Goal: Task Accomplishment & Management: Manage account settings

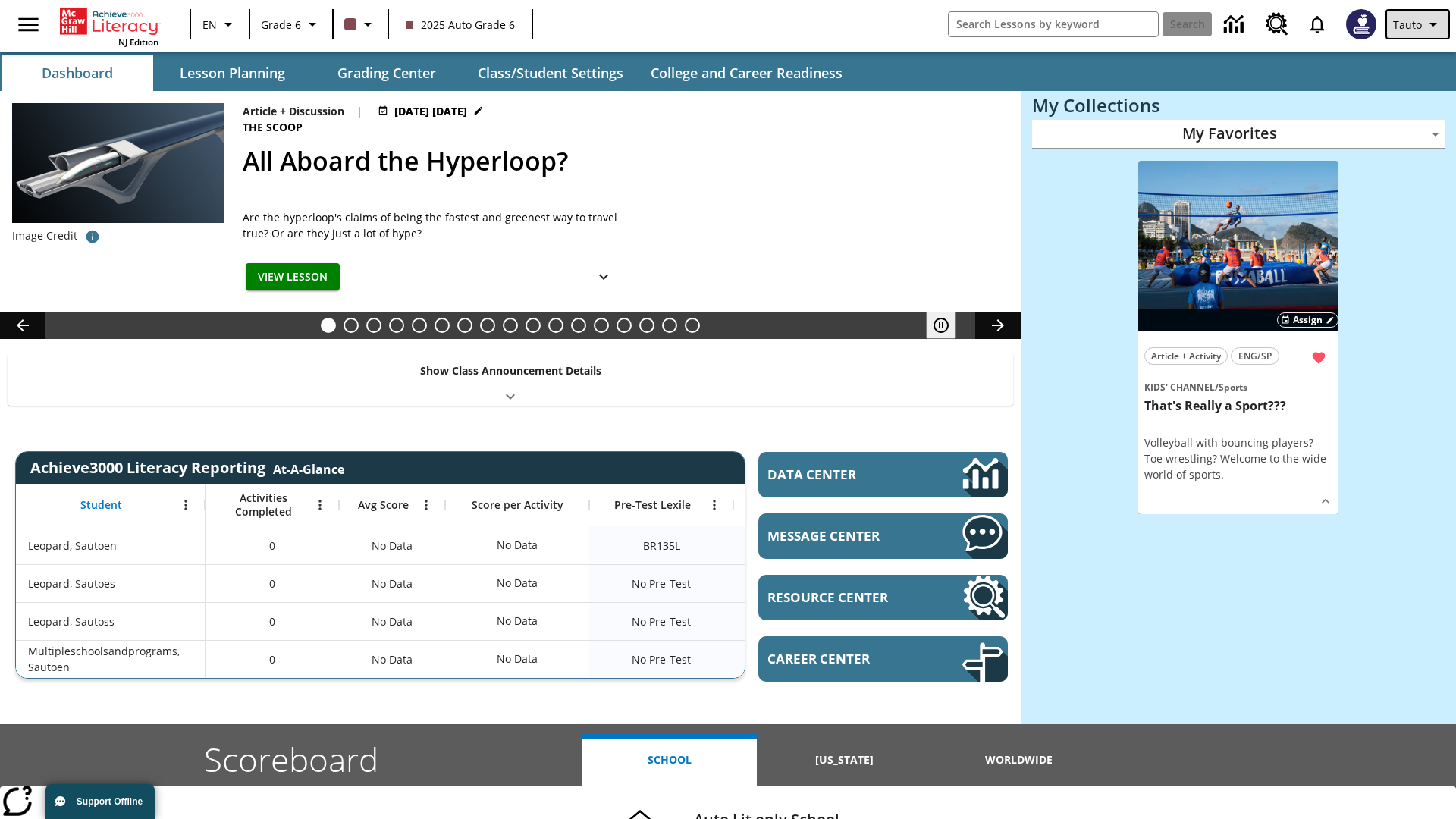
click at [1418, 24] on span "Tauto" at bounding box center [1407, 24] width 29 height 16
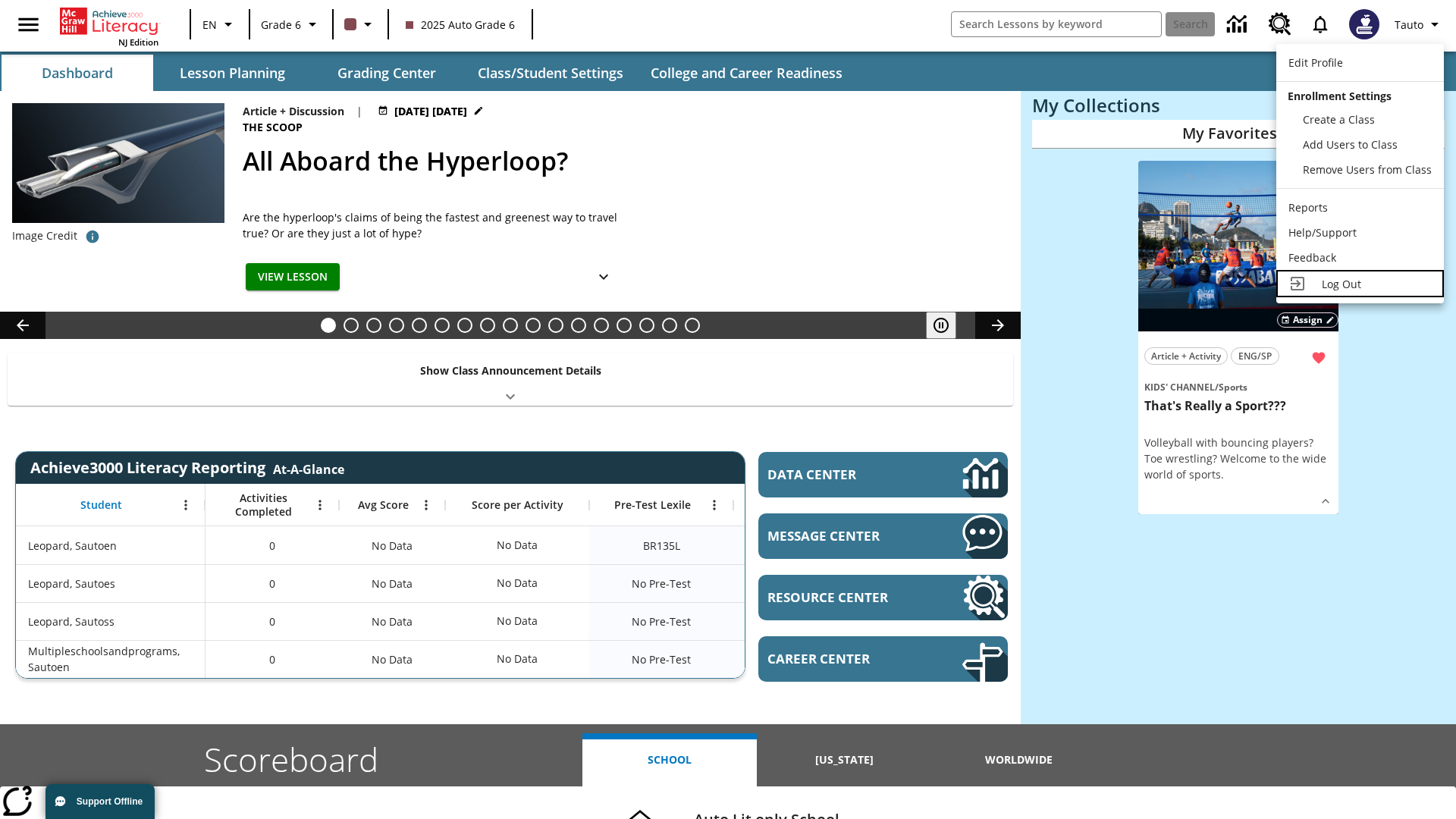
click at [1360, 283] on span "Log Out" at bounding box center [1341, 283] width 39 height 15
